Goal: Task Accomplishment & Management: Use online tool/utility

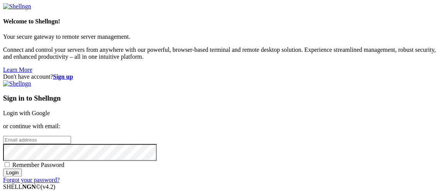
click at [50, 110] on link "Login with Google" at bounding box center [26, 113] width 47 height 7
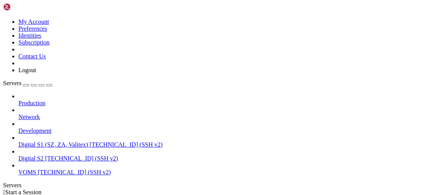
click at [45, 155] on span "[TECHNICAL_ID] (SSH v2)" at bounding box center [81, 158] width 73 height 7
type input "/home/digital"
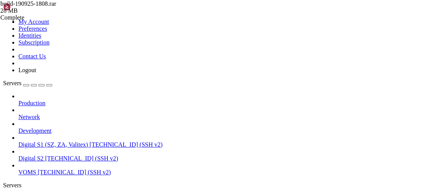
click at [382, 88] on div "build-190925-1808.rar 28 MB Complete" at bounding box center [223, 97] width 447 height 195
click at [397, 85] on div "build-190925-1808.rar 28 MB Complete api-build-190925.rar 107 KB Pending" at bounding box center [223, 97] width 447 height 195
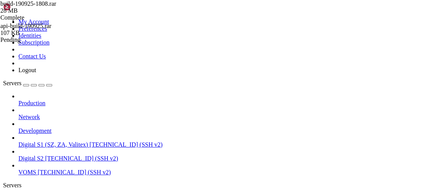
click at [414, 148] on div "build-190925-1808.rar 28 MB Complete api-build-190925.rar 107 KB Pending" at bounding box center [223, 97] width 447 height 195
click at [414, 148] on div "build-190925-1808.rar 28 MB Complete api-build-190925.rar 107 KB Complete" at bounding box center [223, 97] width 447 height 195
click at [77, 43] on div "Complete" at bounding box center [38, 39] width 76 height 7
click at [0, 7] on icon at bounding box center [0, 3] width 0 height 7
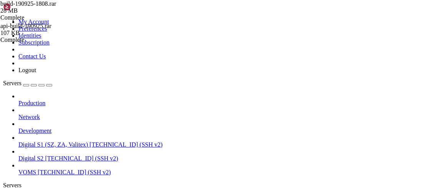
click at [43, 195] on span "Digital S2" at bounding box center [30, 198] width 25 height 7
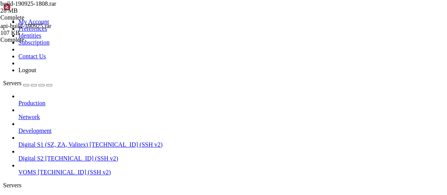
click at [43, 195] on span "Digital S2" at bounding box center [30, 198] width 25 height 7
